Goal: Transaction & Acquisition: Purchase product/service

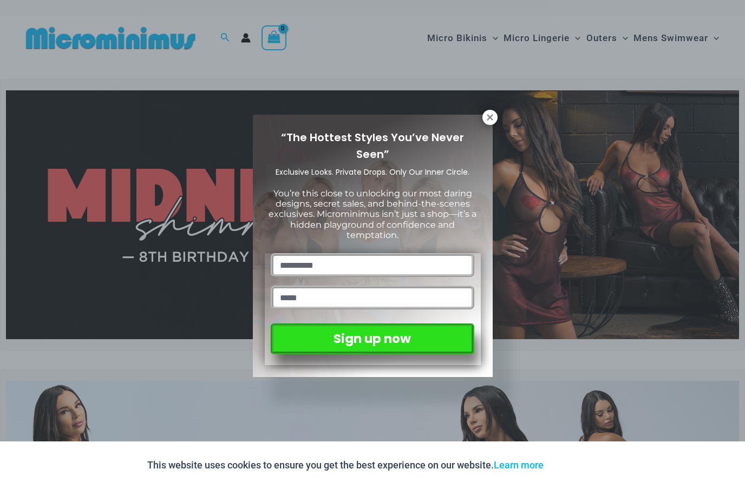
click at [324, 256] on input "text" at bounding box center [372, 265] width 203 height 24
click at [490, 124] on button at bounding box center [489, 117] width 15 height 15
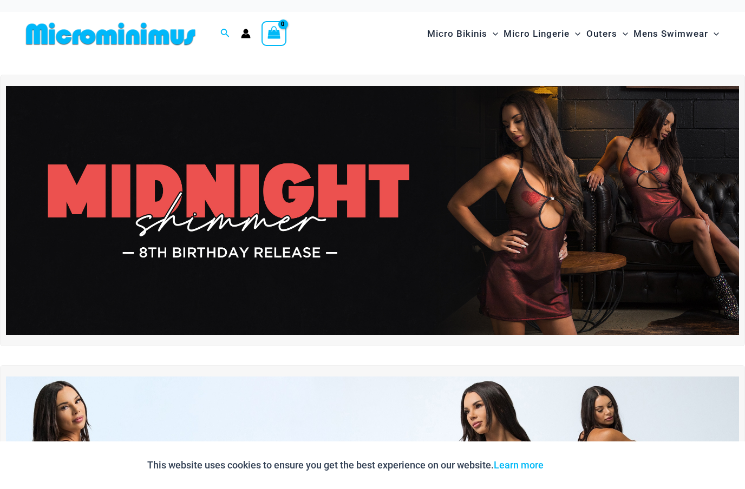
scroll to position [5, 0]
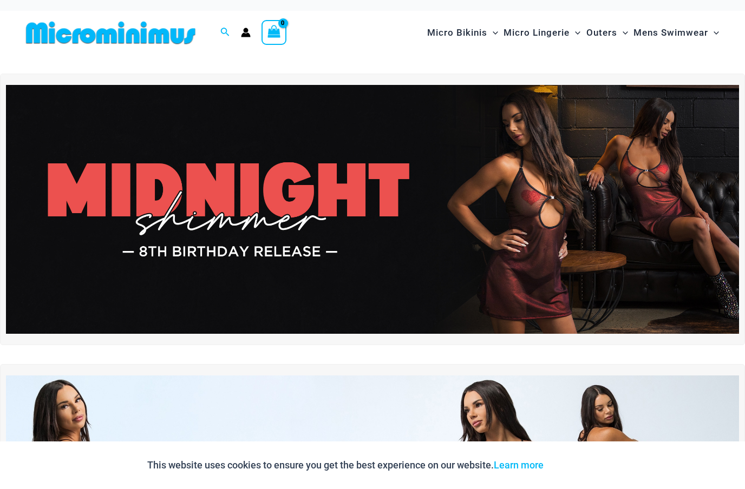
click at [456, 212] on img at bounding box center [372, 209] width 733 height 249
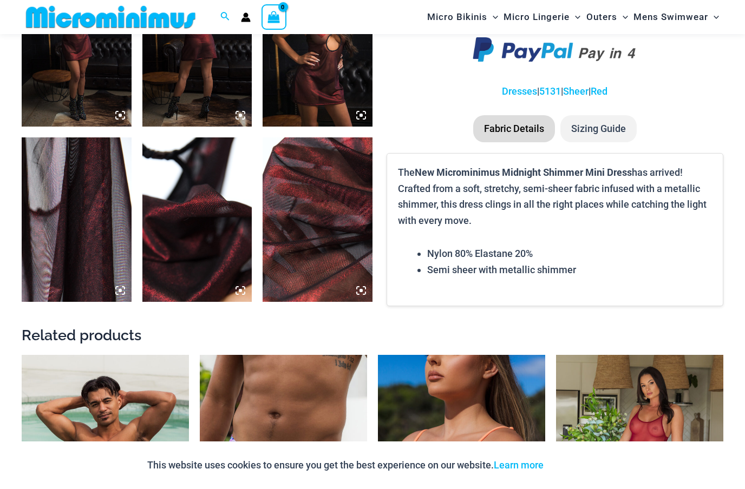
scroll to position [727, 0]
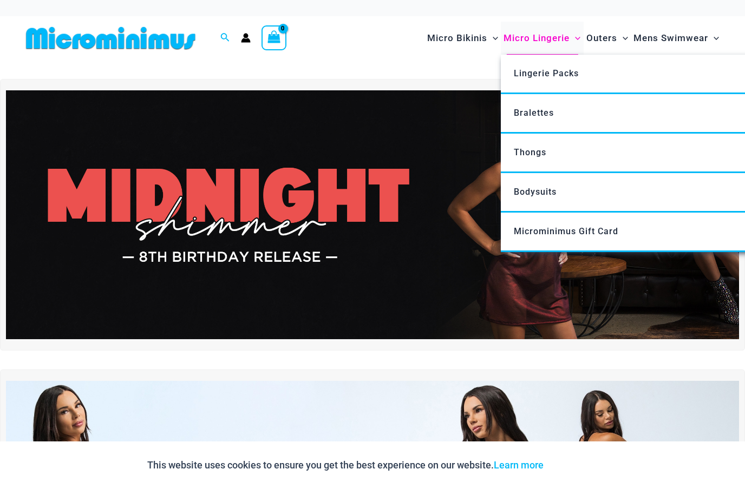
click at [528, 38] on span "Micro Lingerie" at bounding box center [537, 38] width 66 height 28
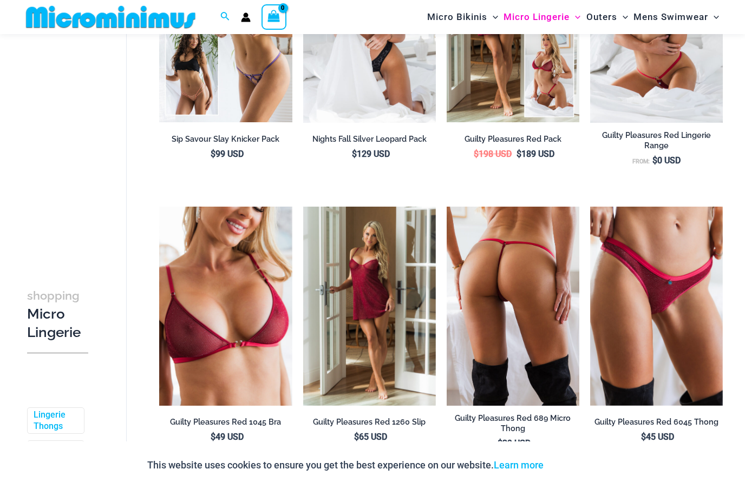
scroll to position [252, 0]
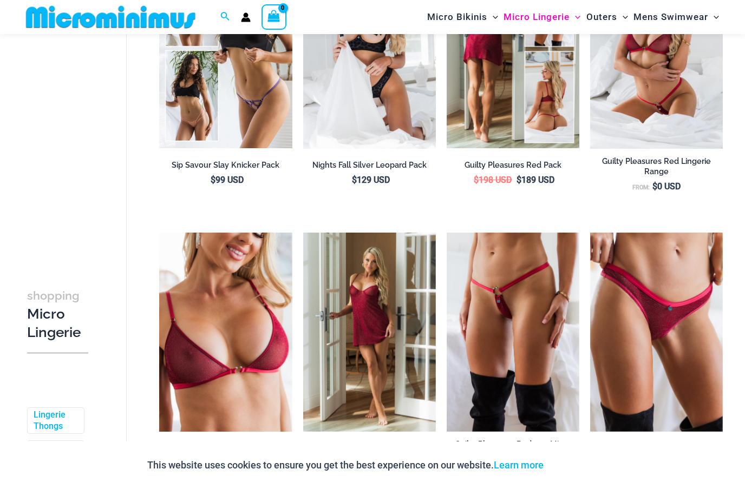
click at [525, 107] on img at bounding box center [513, 49] width 133 height 199
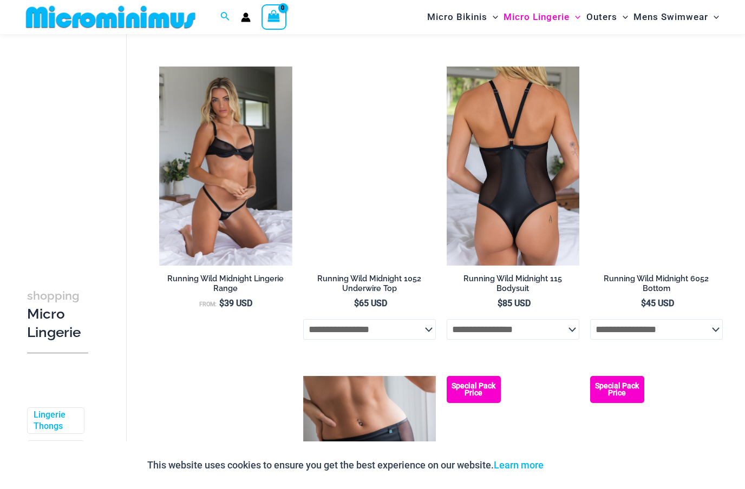
scroll to position [1034, 0]
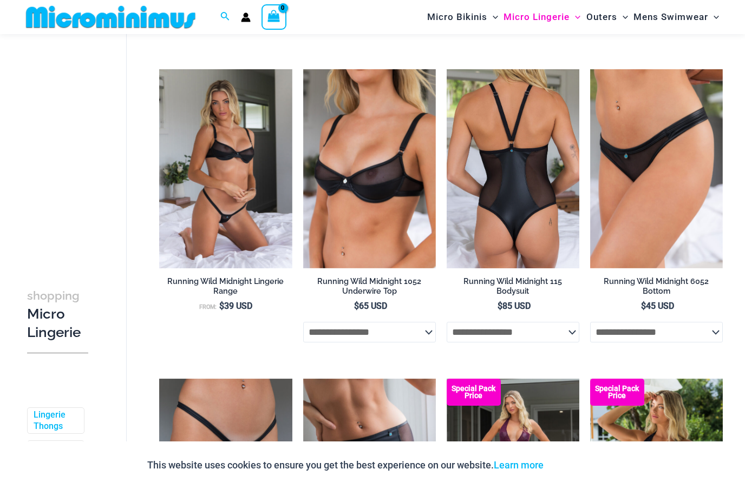
click at [515, 206] on img at bounding box center [513, 168] width 133 height 199
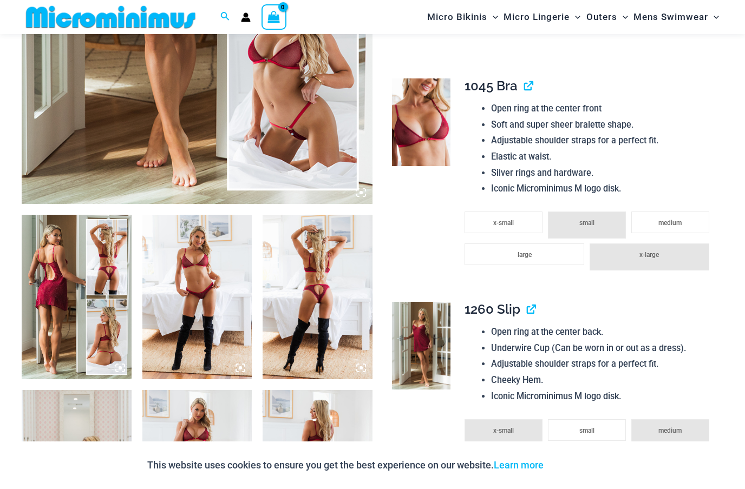
scroll to position [292, 0]
